Goal: Use online tool/utility: Utilize a website feature to perform a specific function

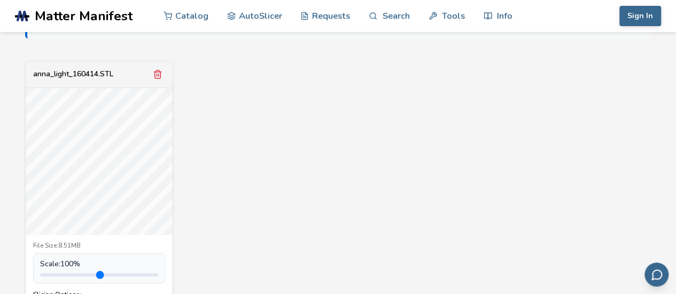
scroll to position [374, 0]
type input "***"
click at [50, 271] on input "range" at bounding box center [99, 272] width 118 height 3
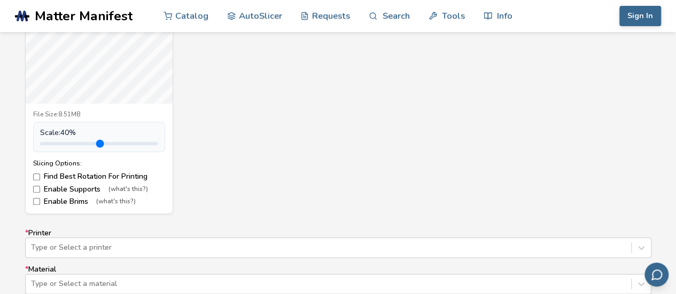
scroll to position [481, 0]
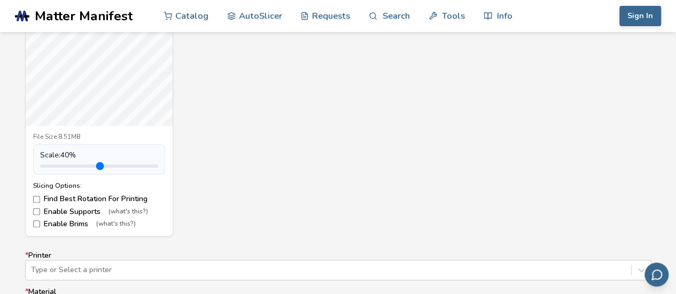
click at [267, 145] on div "anna_light_160414.STL File Size: 8.51MB Scale: 40 % Slicing Options: Find Best …" at bounding box center [338, 94] width 626 height 285
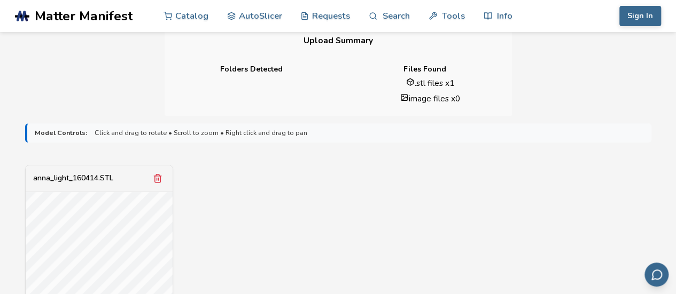
scroll to position [241, 0]
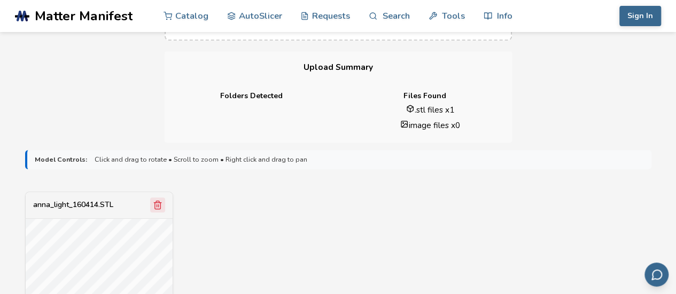
click at [161, 206] on icon "Remove model" at bounding box center [158, 205] width 10 height 10
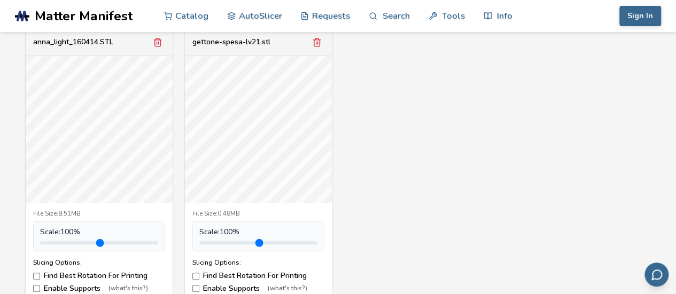
scroll to position [420, 0]
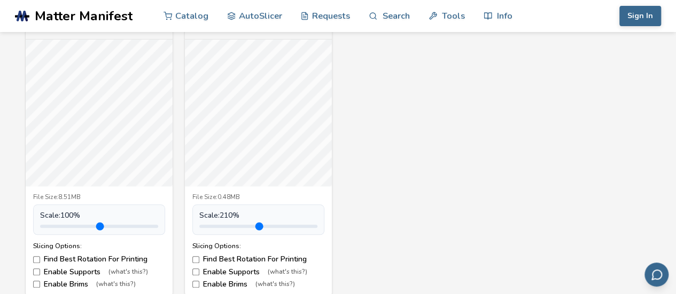
type input "*"
click at [223, 226] on input "range" at bounding box center [258, 226] width 118 height 3
drag, startPoint x: 66, startPoint y: 226, endPoint x: 58, endPoint y: 227, distance: 8.0
type input "***"
click at [58, 227] on input "range" at bounding box center [99, 226] width 118 height 3
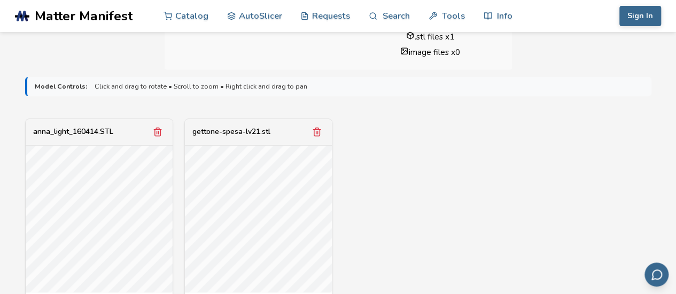
scroll to position [314, 0]
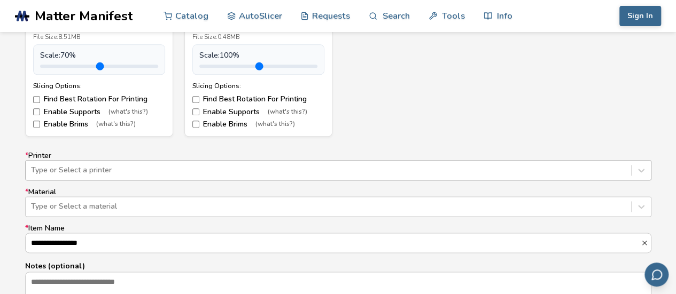
click at [162, 167] on div "Type or Select a printer" at bounding box center [338, 170] width 626 height 20
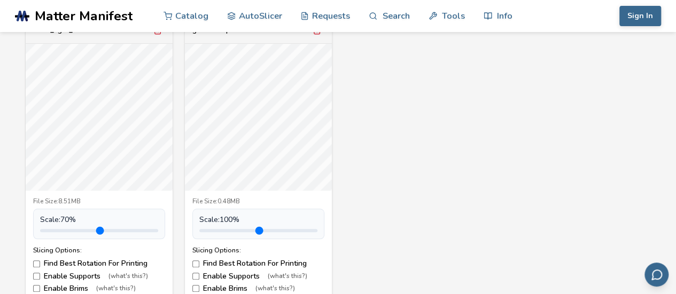
scroll to position [363, 0]
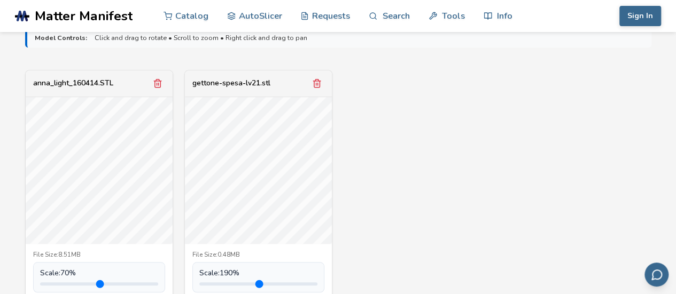
drag, startPoint x: 224, startPoint y: 280, endPoint x: 244, endPoint y: 282, distance: 19.8
type input "***"
click at [244, 283] on input "range" at bounding box center [258, 284] width 118 height 3
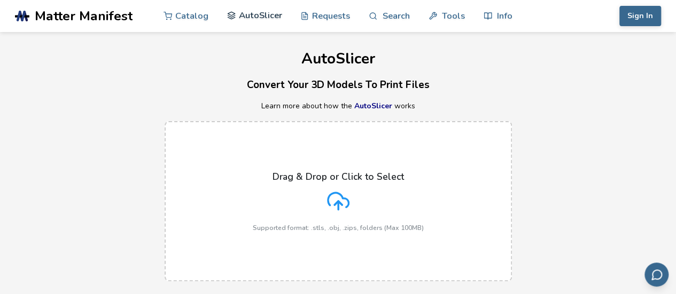
click at [268, 12] on link "AutoSlicer" at bounding box center [254, 15] width 55 height 32
click at [264, 13] on link "AutoSlicer" at bounding box center [254, 15] width 55 height 32
